Goal: Ask a question: Seek information or help from site administrators or community

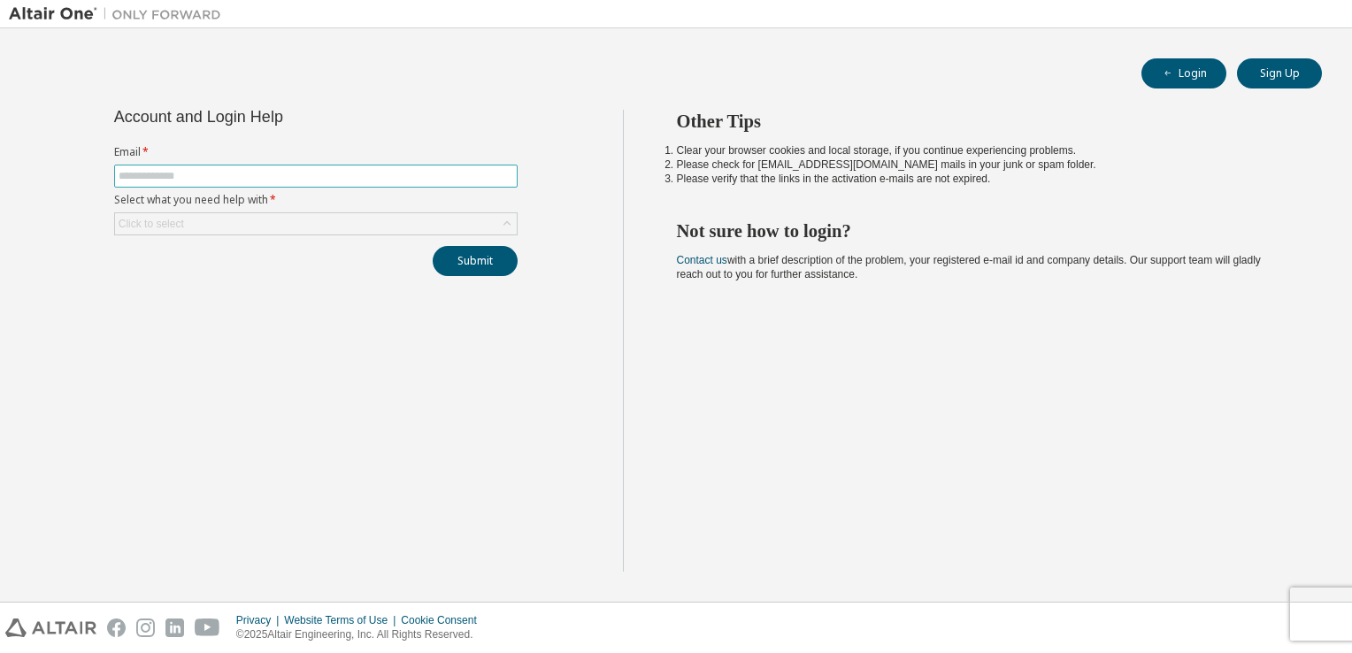
click at [335, 183] on span at bounding box center [315, 176] width 403 height 23
click at [340, 179] on input "text" at bounding box center [316, 176] width 395 height 14
type input "**********"
click at [492, 262] on button "Submit" at bounding box center [475, 261] width 85 height 30
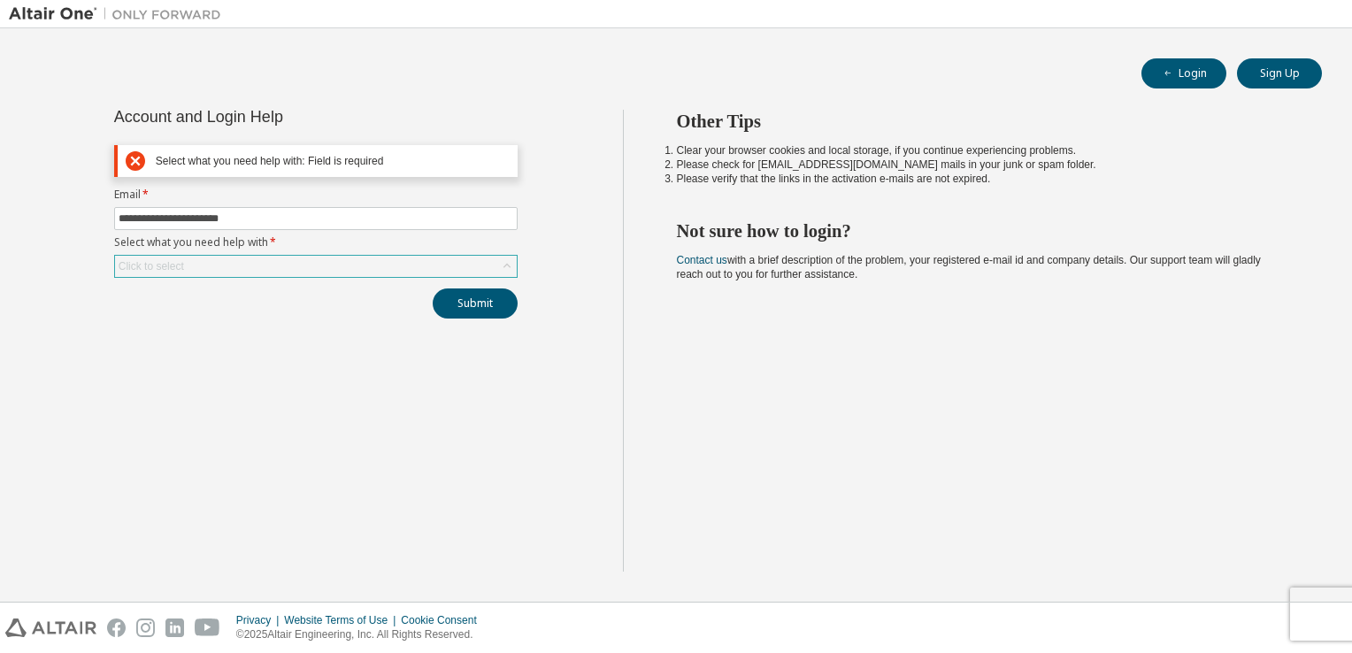
click at [264, 257] on div "Click to select" at bounding box center [316, 266] width 402 height 21
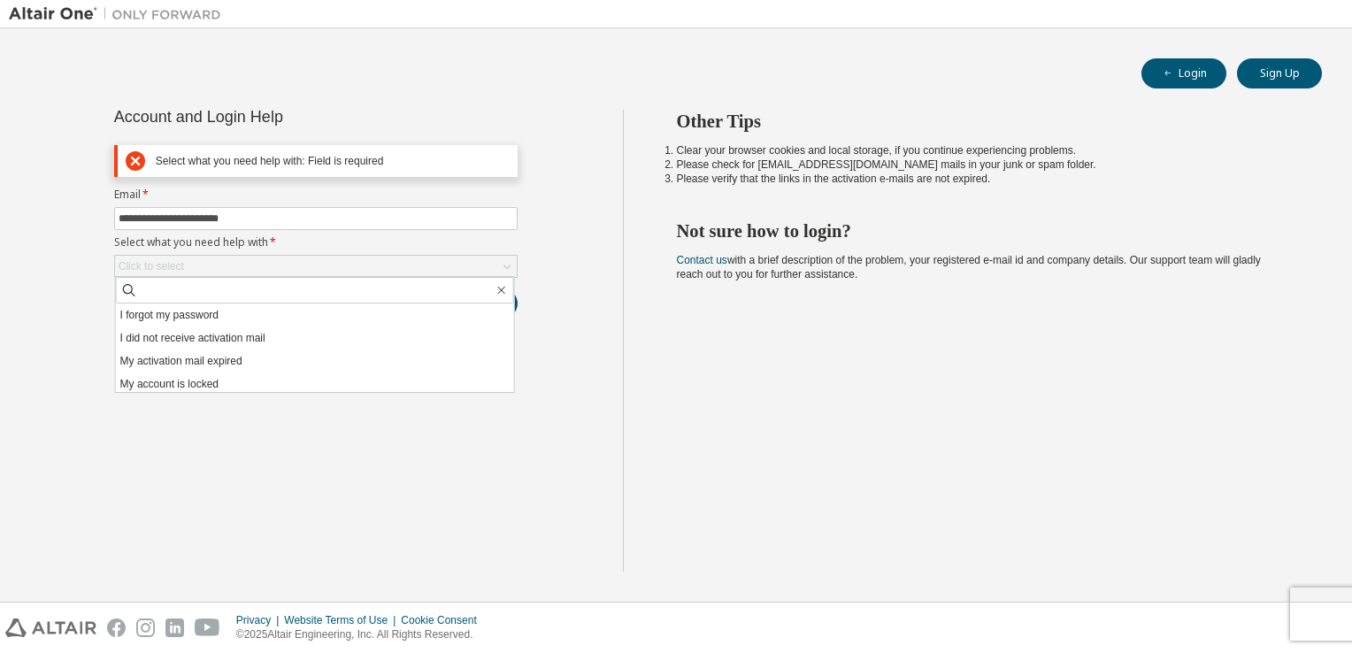
click at [208, 317] on li "I forgot my password" at bounding box center [315, 314] width 398 height 23
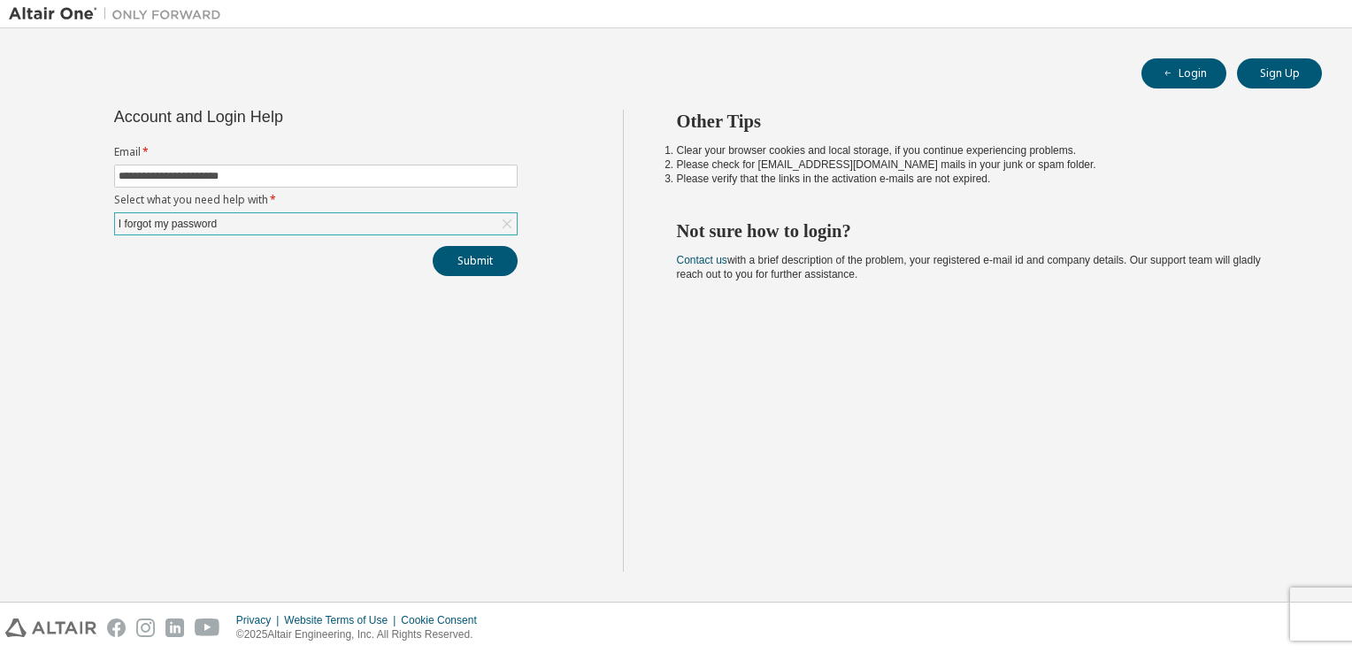
click at [216, 221] on div "I forgot my password" at bounding box center [168, 223] width 104 height 19
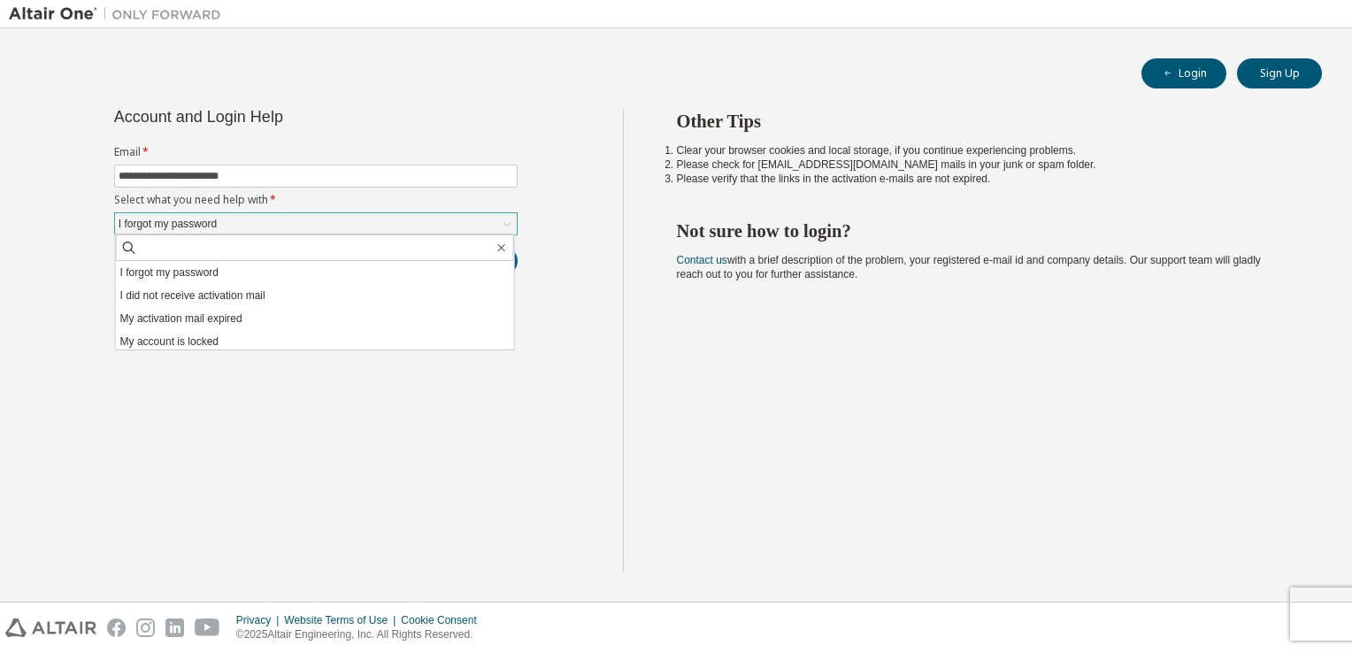
click at [216, 221] on div "I forgot my password" at bounding box center [168, 223] width 104 height 19
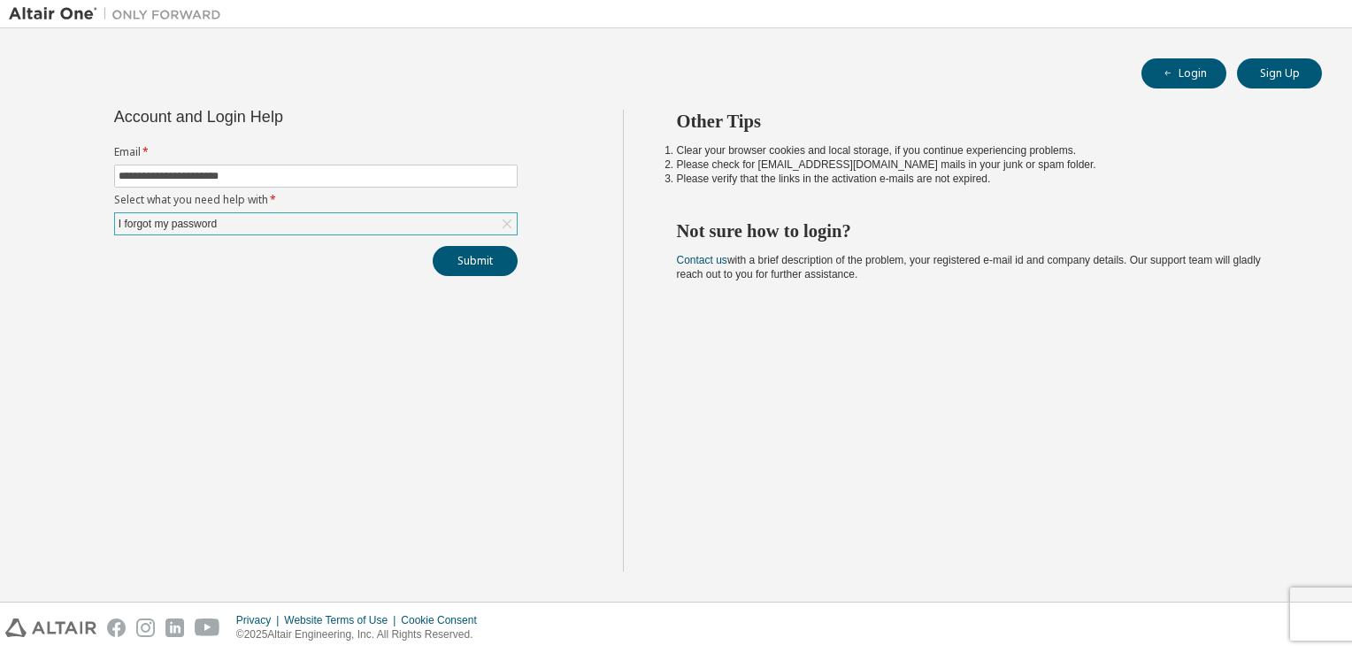
click at [216, 221] on div "I forgot my password" at bounding box center [168, 223] width 104 height 19
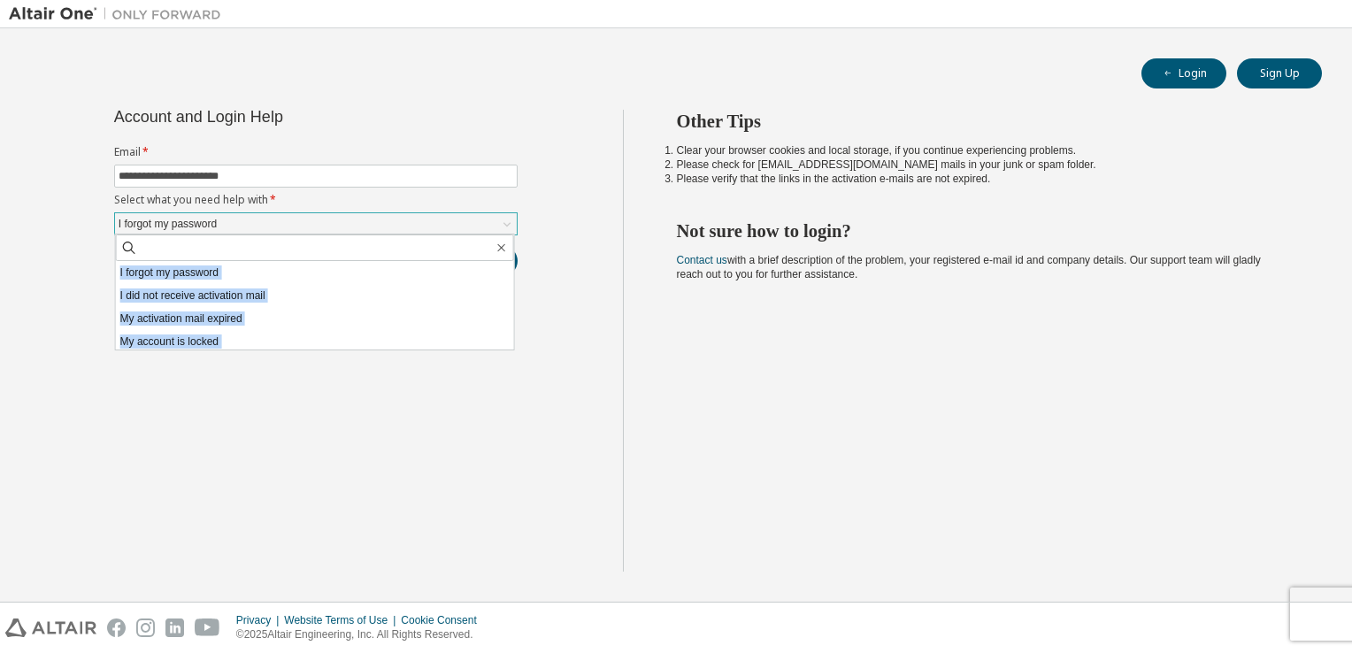
click at [216, 221] on div "I forgot my password" at bounding box center [168, 223] width 104 height 19
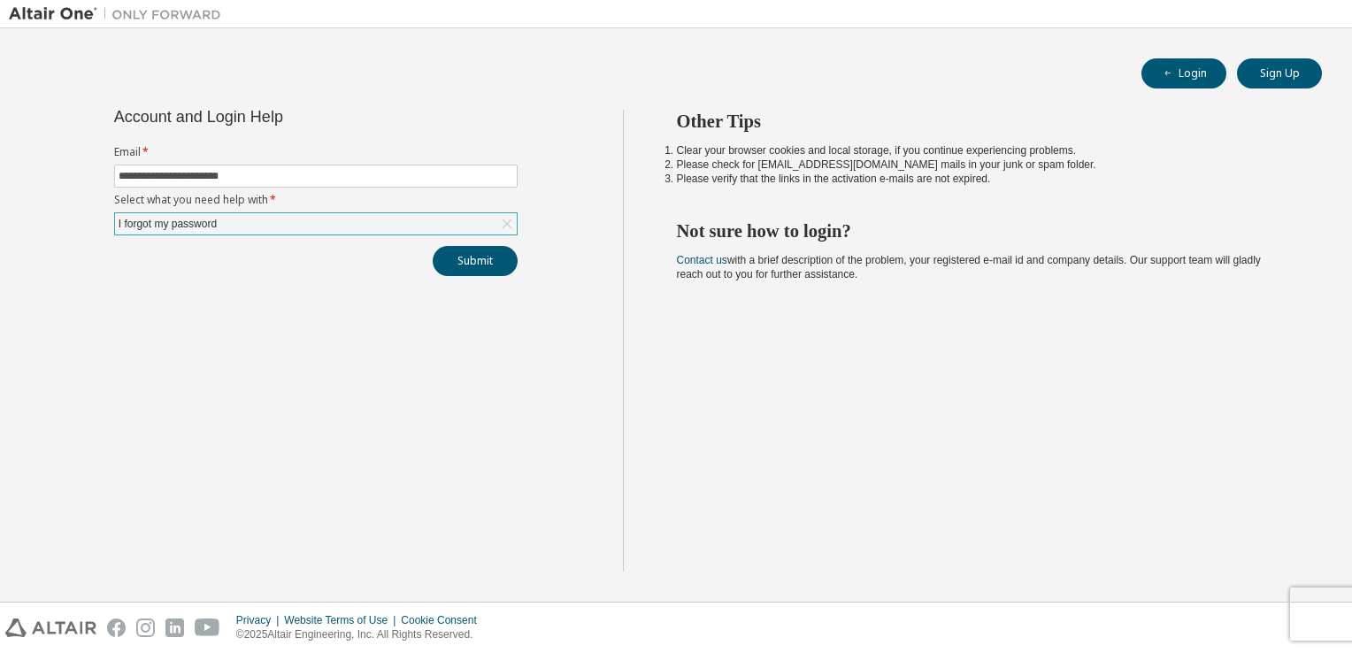
click at [216, 220] on div "I forgot my password" at bounding box center [168, 223] width 104 height 19
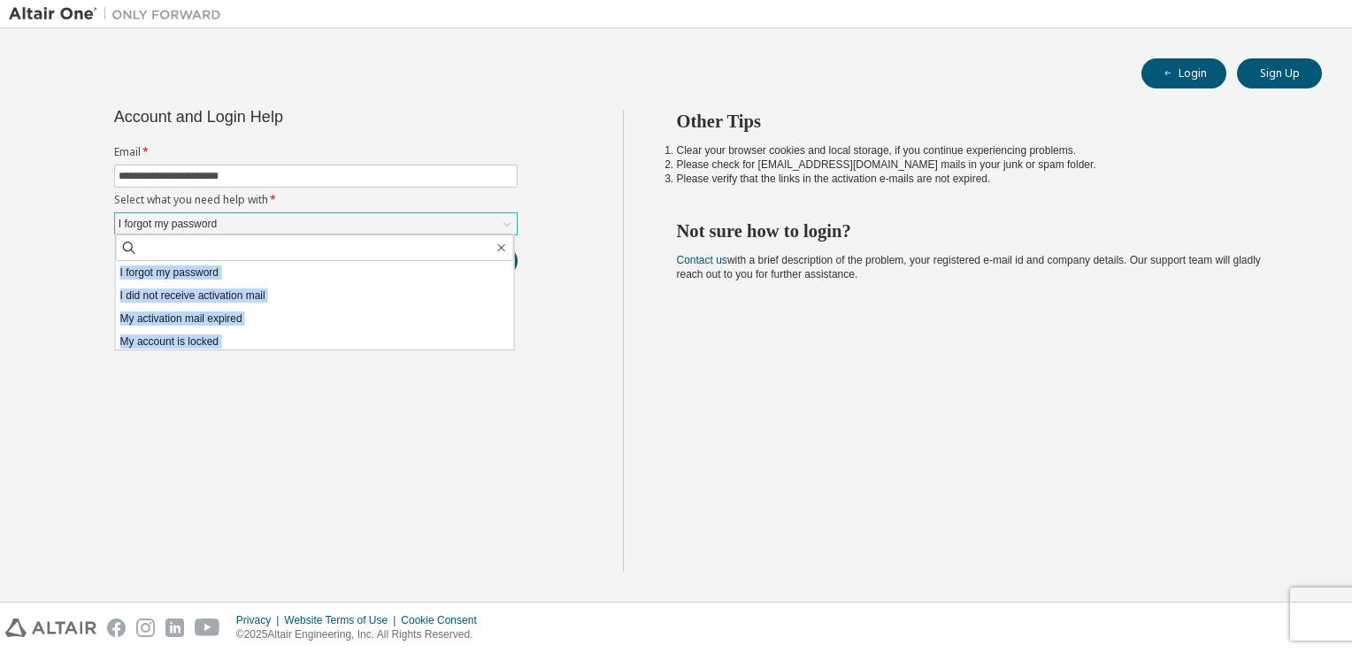
click at [216, 220] on div "I forgot my password" at bounding box center [168, 223] width 104 height 19
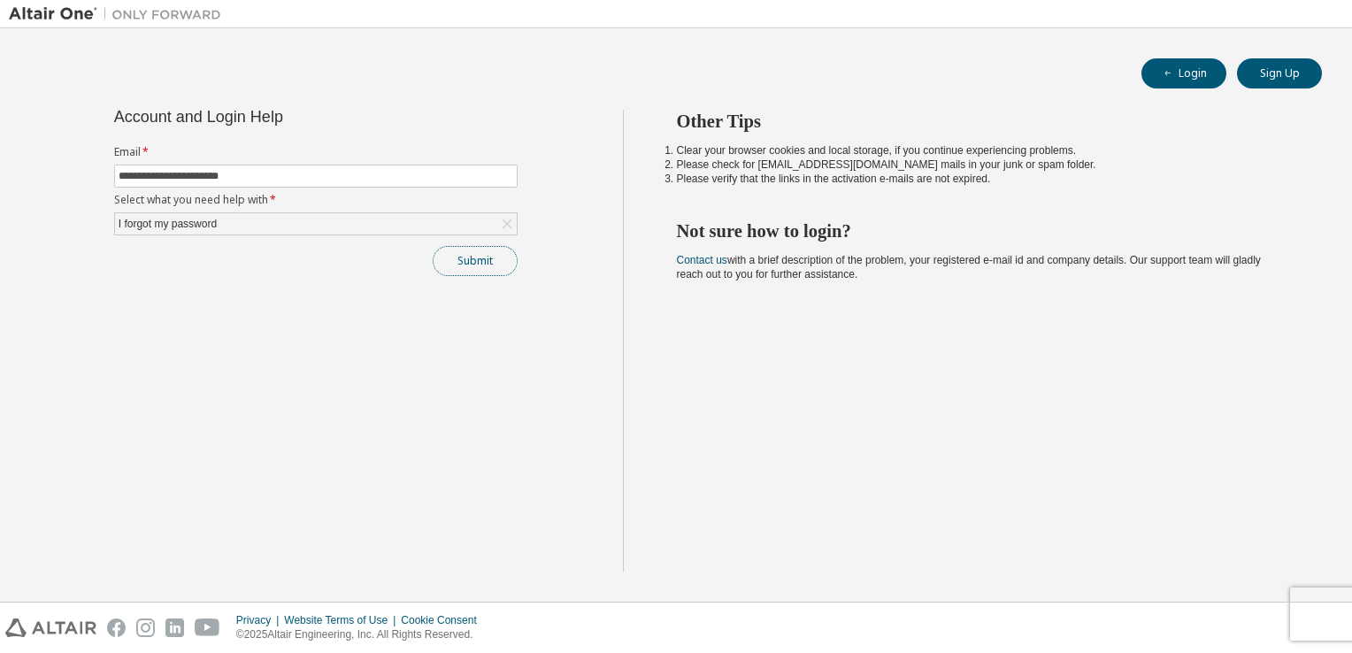
click at [483, 264] on button "Submit" at bounding box center [475, 261] width 85 height 30
